Goal: Task Accomplishment & Management: Use online tool/utility

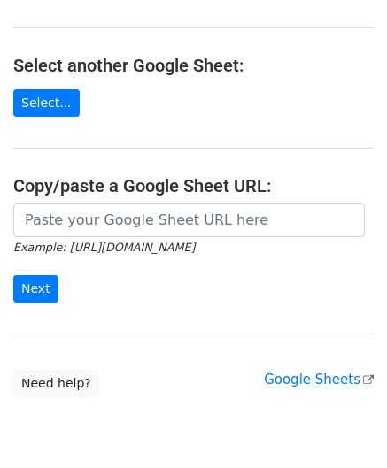
scroll to position [177, 0]
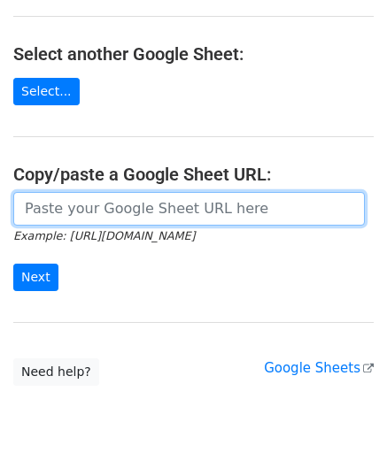
click at [142, 204] on input "url" at bounding box center [188, 209] width 351 height 34
paste input "[URL][DOMAIN_NAME]"
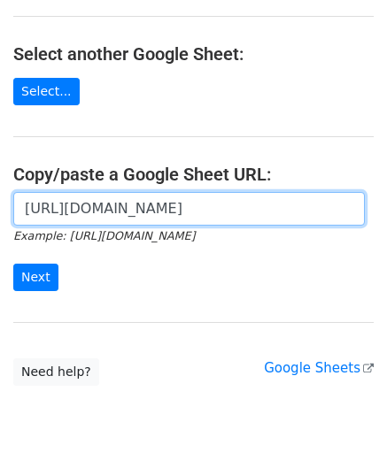
scroll to position [0, 384]
type input "[URL][DOMAIN_NAME]"
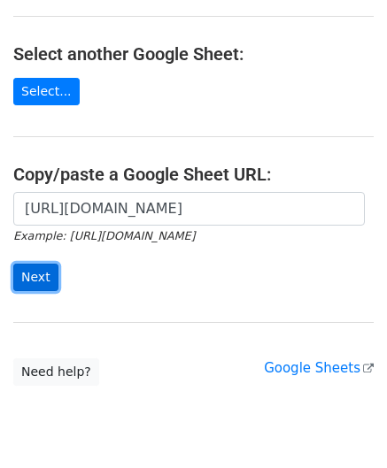
click at [36, 280] on input "Next" at bounding box center [35, 277] width 45 height 27
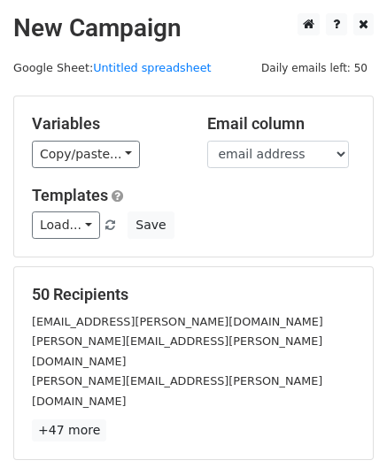
scroll to position [216, 0]
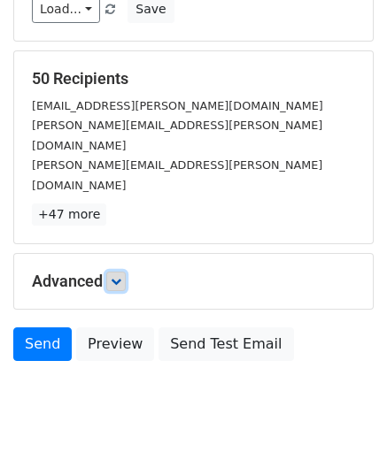
click at [121, 276] on icon at bounding box center [116, 281] width 11 height 11
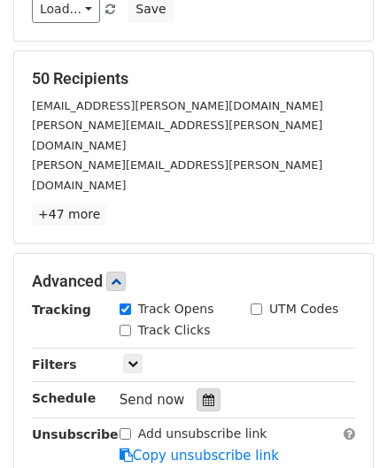
click at [203, 394] on icon at bounding box center [209, 400] width 12 height 12
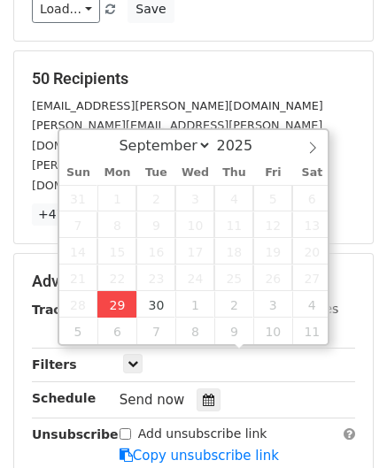
type input "2025-09-29 12:00"
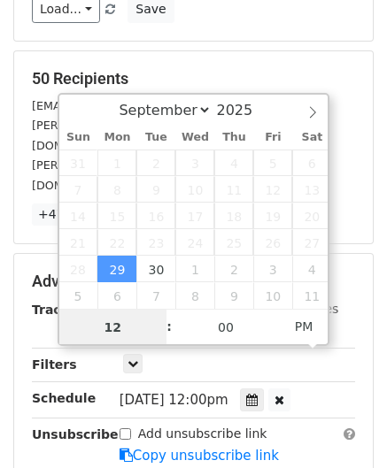
paste input "Hour"
type input "2"
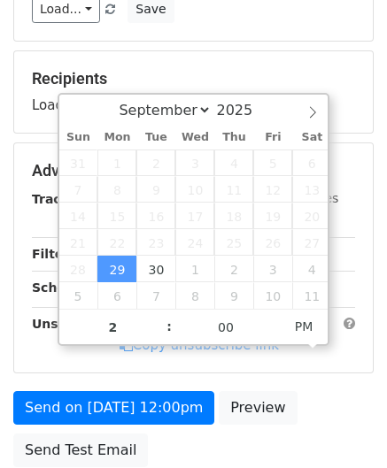
type input "2025-09-29 14:00"
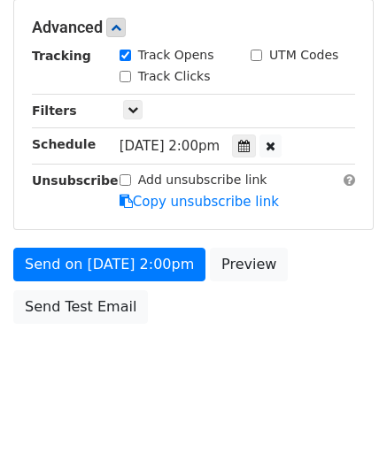
scroll to position [430, 0]
